Goal: Transaction & Acquisition: Obtain resource

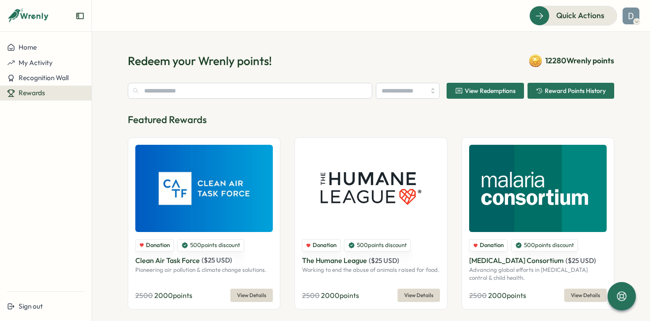
type input "********"
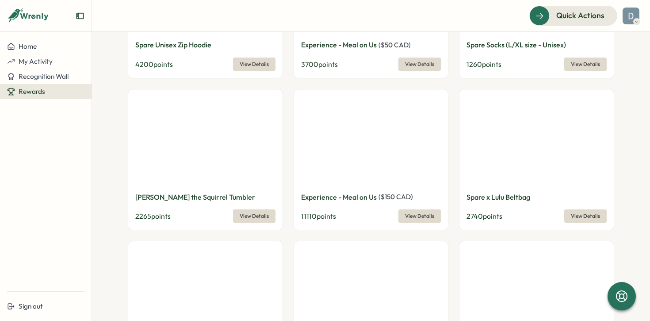
scroll to position [430, 0]
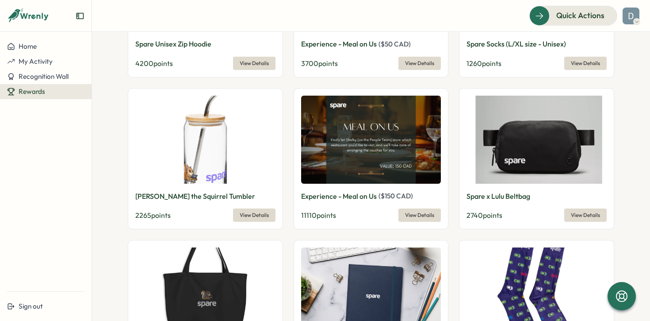
click at [420, 220] on span "View Details" at bounding box center [419, 215] width 29 height 12
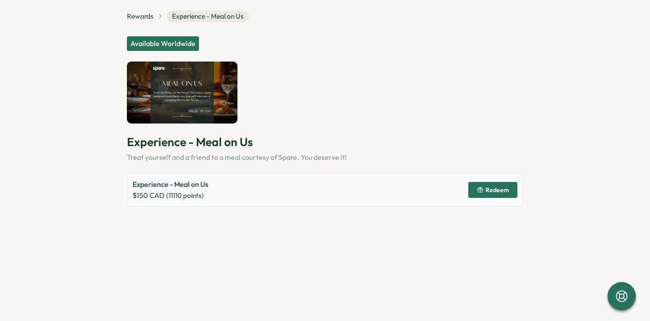
click at [494, 190] on span "Redeem" at bounding box center [497, 190] width 23 height 6
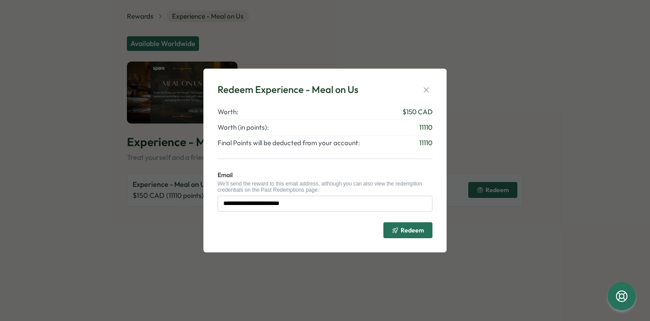
click at [407, 232] on span "Redeem" at bounding box center [412, 230] width 23 height 6
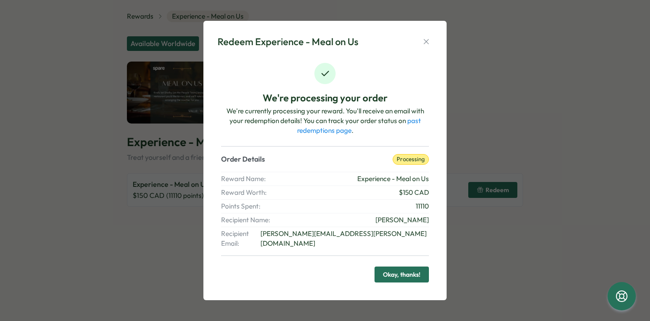
click at [401, 272] on span "Okay, thanks!" at bounding box center [402, 274] width 38 height 15
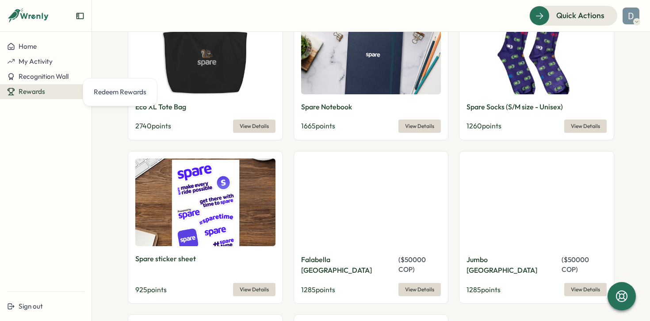
scroll to position [671, 0]
